Goal: Transaction & Acquisition: Purchase product/service

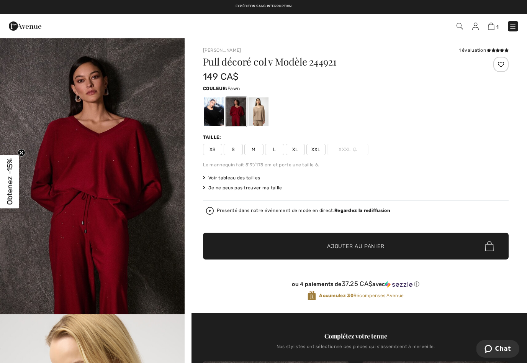
click at [258, 113] on div at bounding box center [258, 111] width 20 height 29
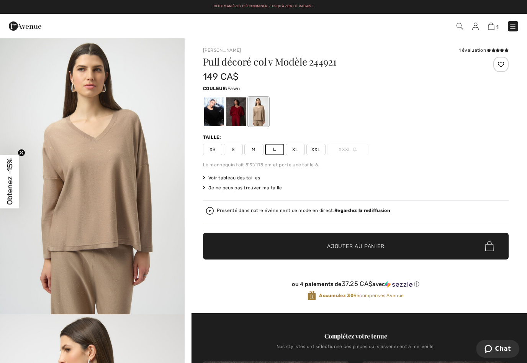
click at [340, 252] on span "✔ Ajouté au panier Ajouter au panier" at bounding box center [356, 245] width 306 height 27
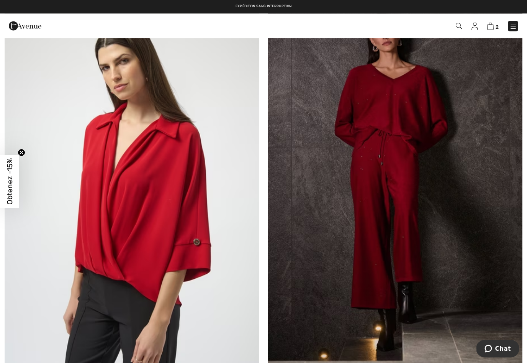
scroll to position [944, 0]
click at [398, 152] on img at bounding box center [395, 188] width 254 height 381
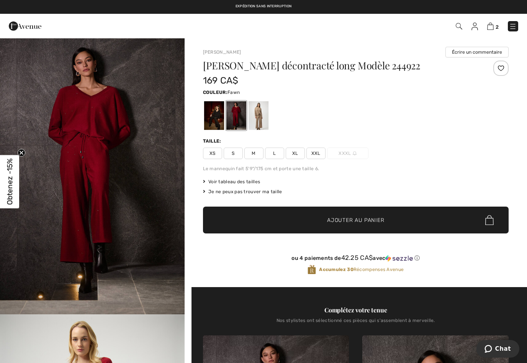
click at [260, 114] on div at bounding box center [258, 115] width 20 height 29
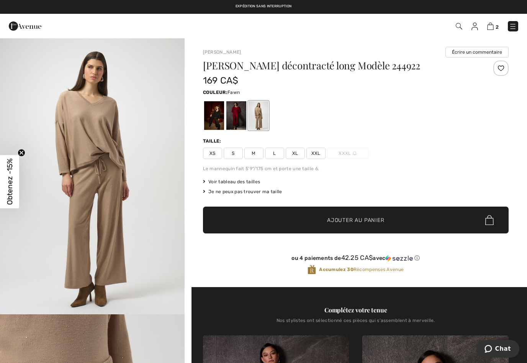
click at [362, 217] on span "Ajouter au panier" at bounding box center [355, 220] width 57 height 8
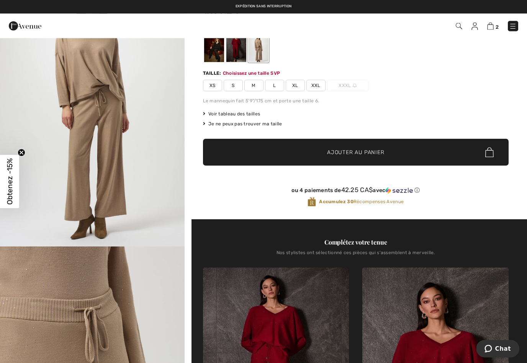
scroll to position [82, 0]
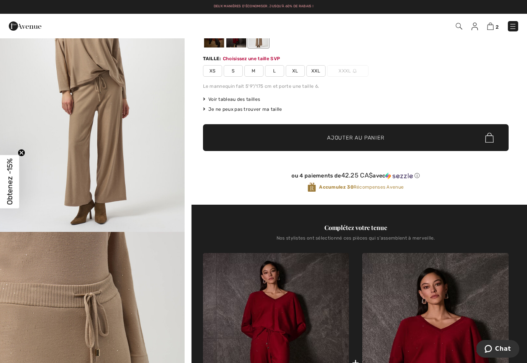
click at [372, 141] on span "Ajouter au panier" at bounding box center [355, 138] width 57 height 8
click at [252, 72] on span "M" at bounding box center [253, 70] width 19 height 11
click at [341, 139] on span "Ajouter au panier" at bounding box center [355, 138] width 57 height 8
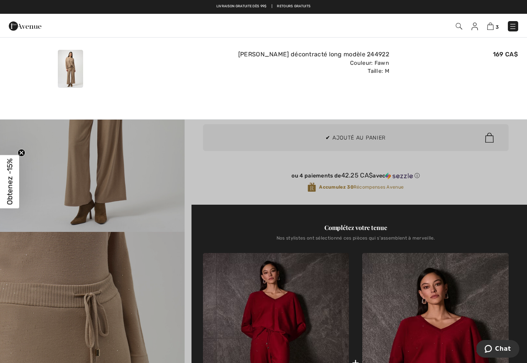
scroll to position [0, 0]
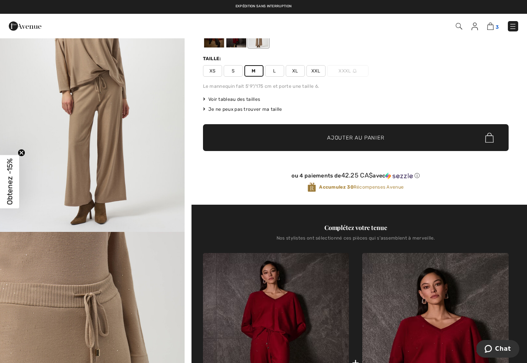
click at [495, 25] on span "3" at bounding box center [496, 27] width 3 height 6
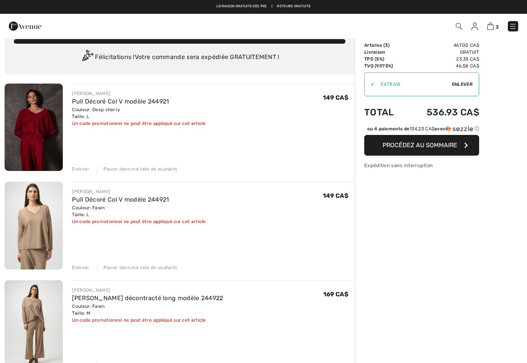
scroll to position [18, 0]
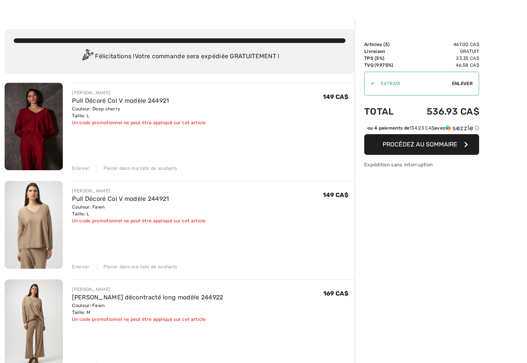
click at [466, 87] on div "✔ Utiliser Enlever" at bounding box center [421, 84] width 115 height 24
click at [463, 85] on span "Enlever" at bounding box center [462, 83] width 21 height 7
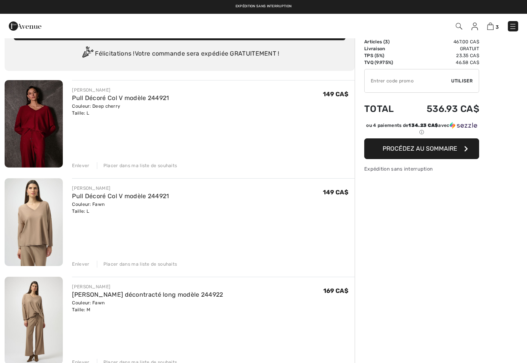
scroll to position [0, 0]
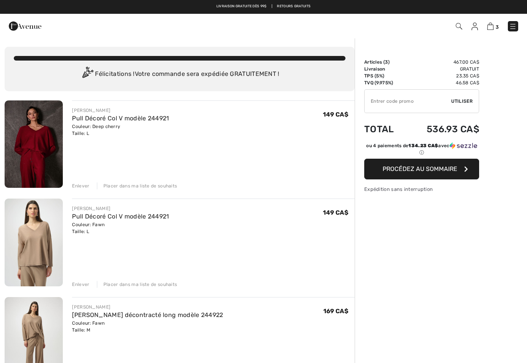
click at [401, 104] on input "TEXT" at bounding box center [408, 101] width 87 height 23
type input "GC005067119"
click at [459, 106] on div "✔ Utiliser Enlever" at bounding box center [421, 101] width 115 height 24
click at [461, 100] on span "Utiliser" at bounding box center [461, 101] width 21 height 7
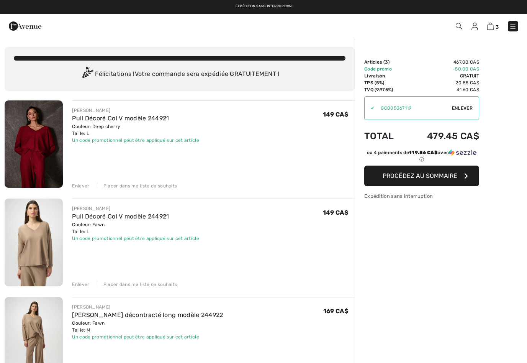
click at [427, 180] on button "Procédez au sommaire" at bounding box center [421, 175] width 115 height 21
click at [431, 176] on span "Procédez au sommaire" at bounding box center [419, 175] width 75 height 7
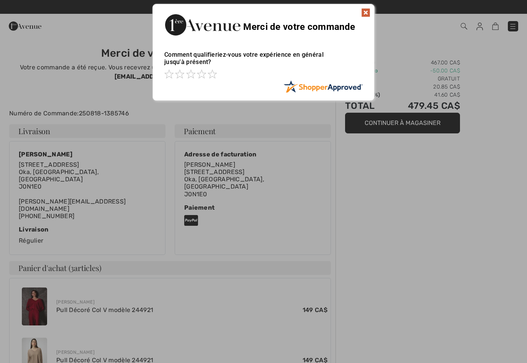
click at [363, 17] on img at bounding box center [365, 12] width 9 height 9
